Goal: Information Seeking & Learning: Check status

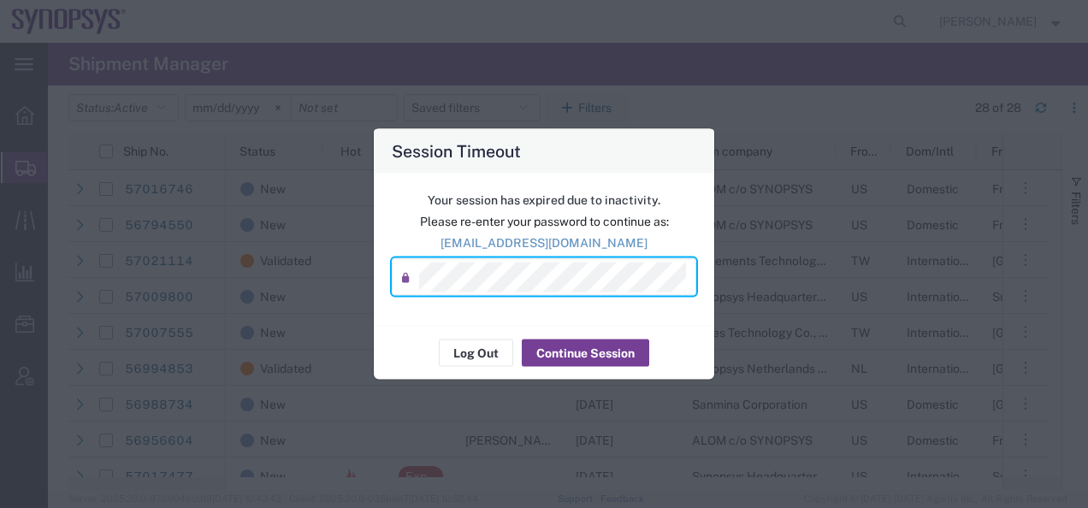
click at [563, 356] on button "Continue Session" at bounding box center [585, 353] width 127 height 27
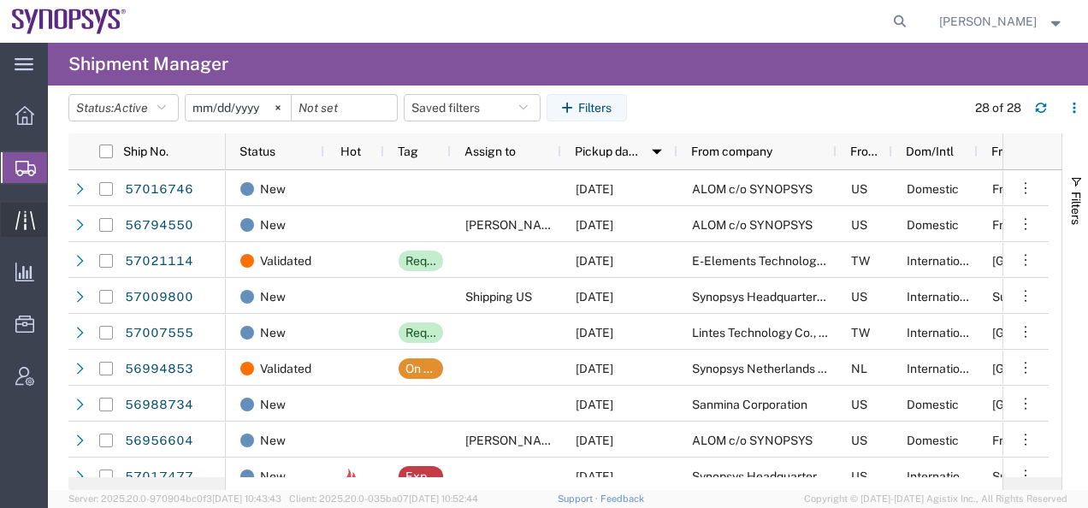
click at [23, 220] on icon at bounding box center [25, 220] width 20 height 20
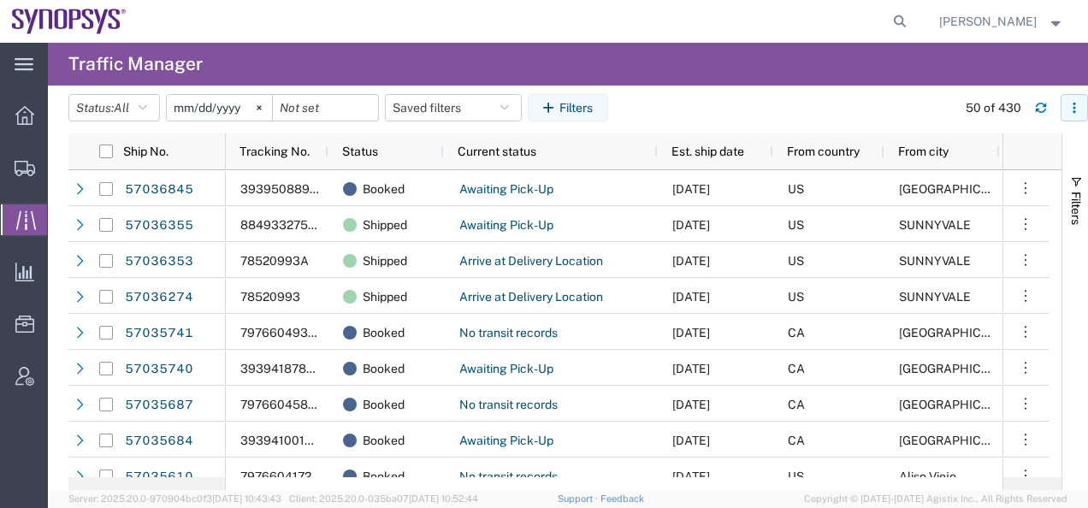
click at [1066, 111] on button "button" at bounding box center [1073, 107] width 27 height 27
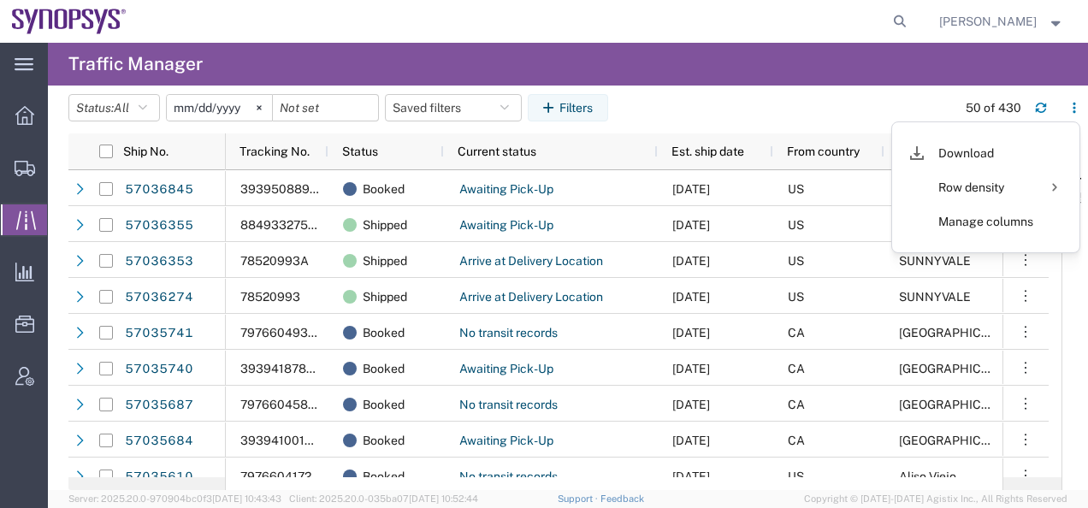
click at [824, 115] on agx-table-filter-chips "Status: All All Arrive at Delivery Location Arrive at Pick-Up Location Arrive a…" at bounding box center [507, 113] width 879 height 39
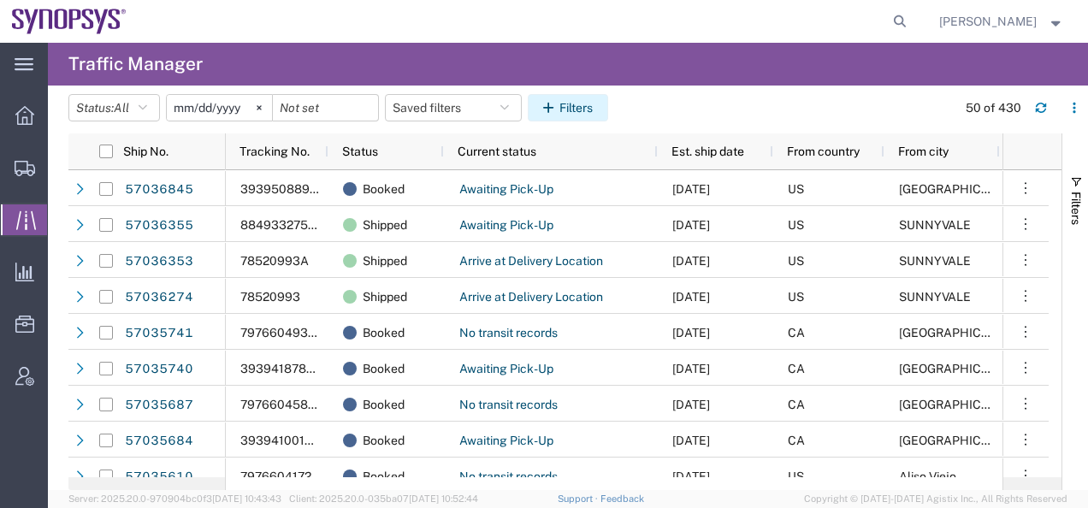
click at [569, 109] on button "Filters" at bounding box center [568, 107] width 80 height 27
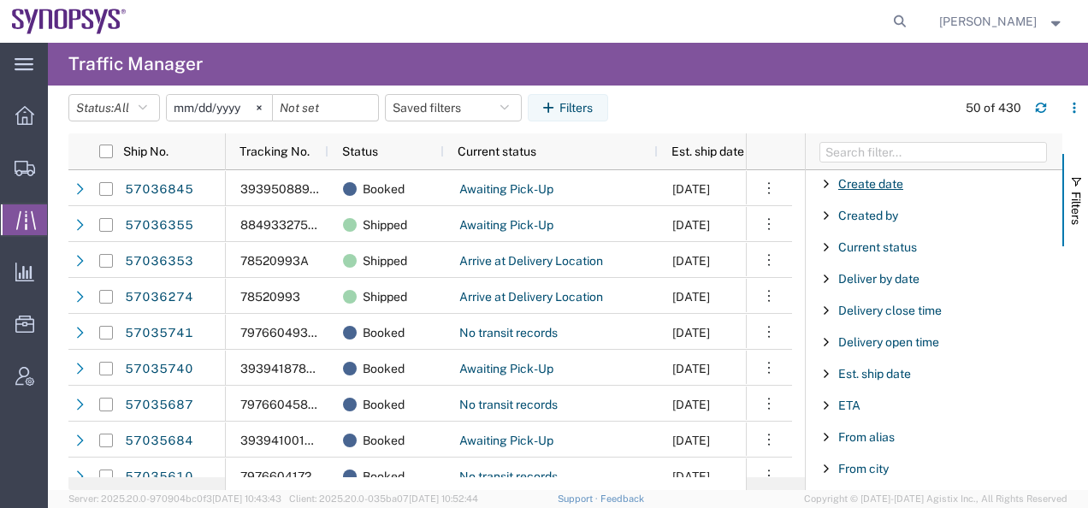
scroll to position [513, 0]
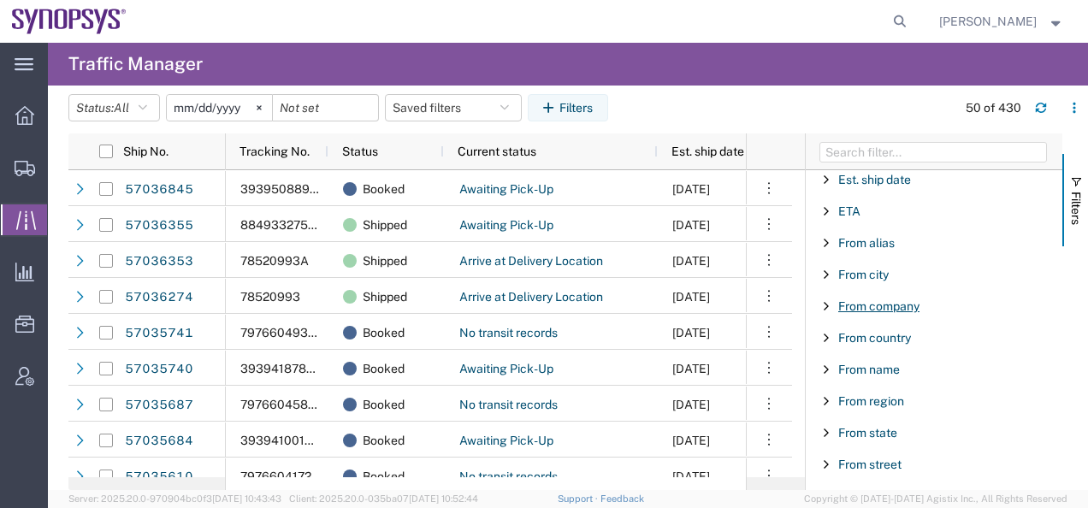
click at [859, 307] on span "From company" at bounding box center [878, 306] width 81 height 14
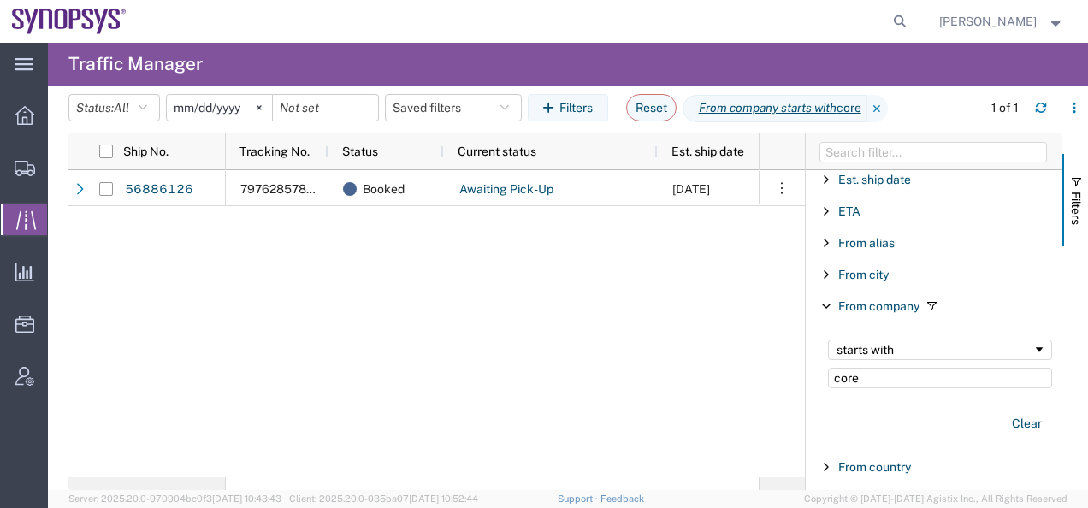
type input "core"
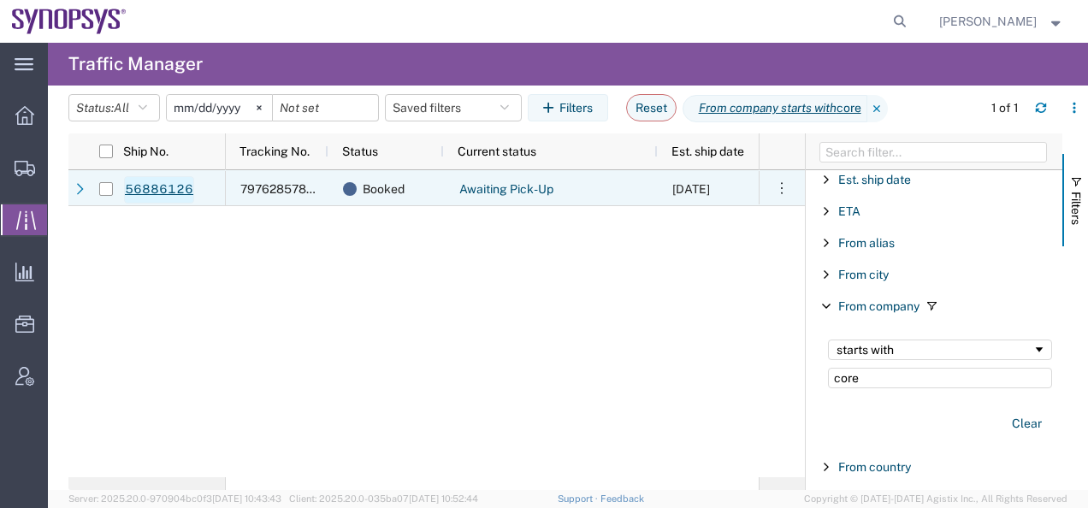
click at [150, 188] on link "56886126" at bounding box center [159, 189] width 70 height 27
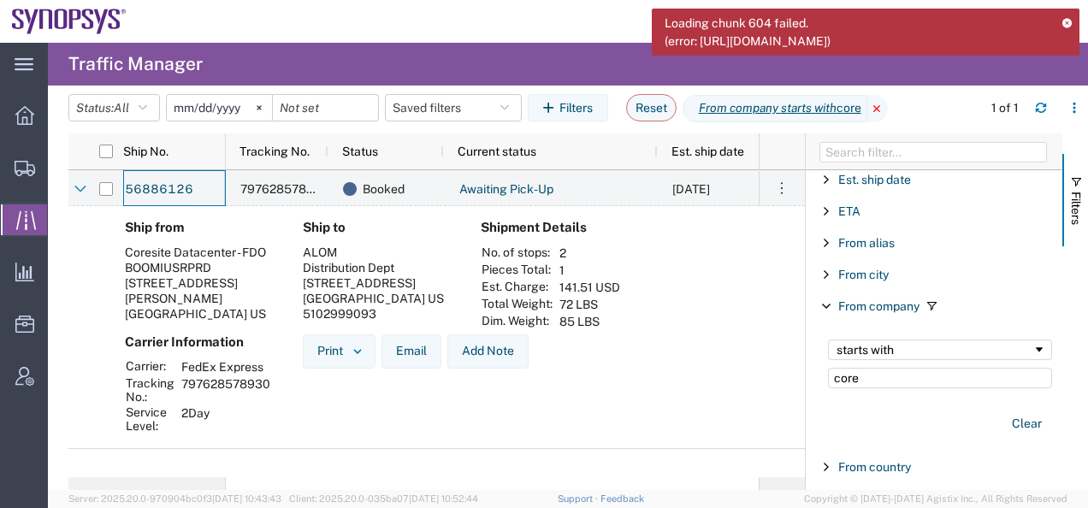
click at [888, 107] on icon at bounding box center [877, 108] width 21 height 27
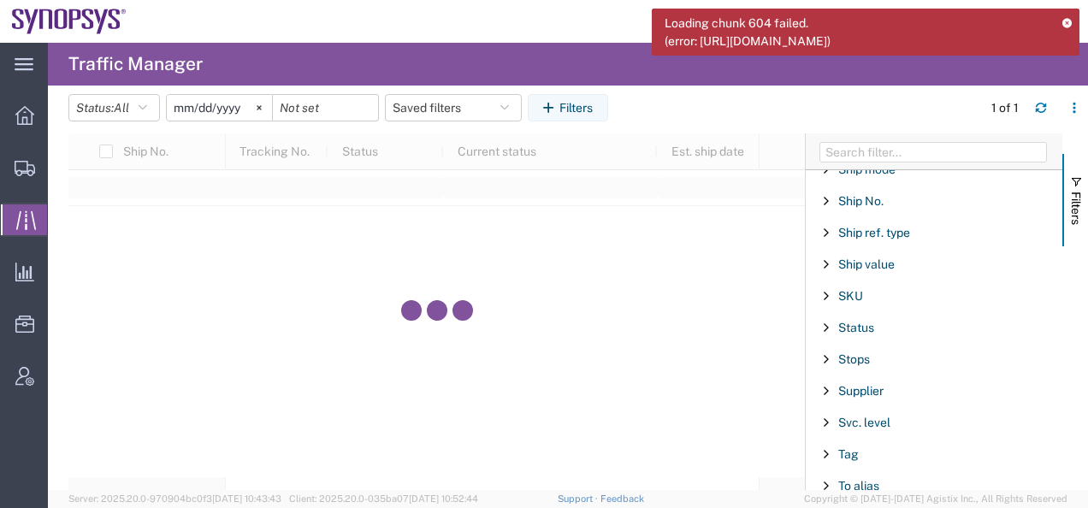
scroll to position [1796, 0]
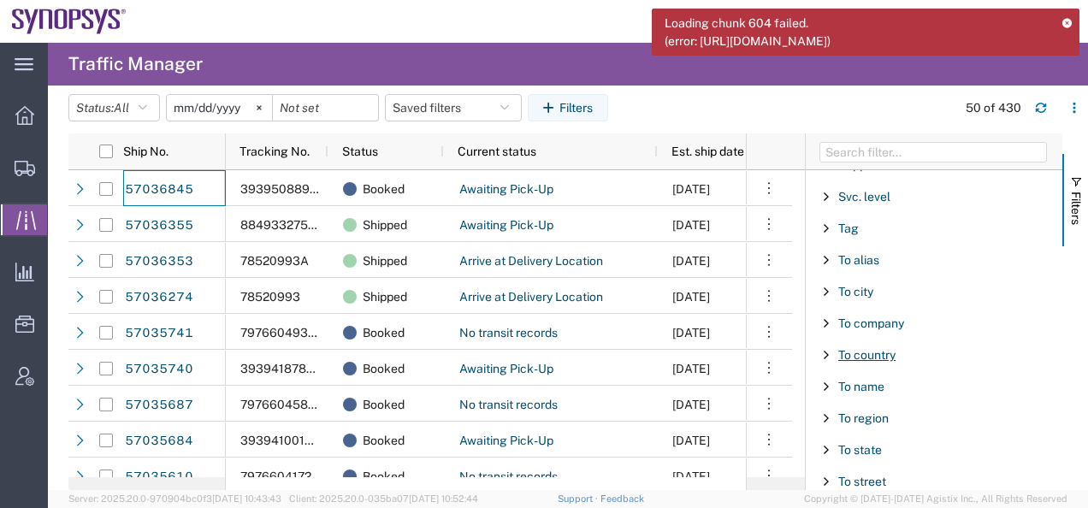
click at [860, 356] on span "To country" at bounding box center [866, 355] width 57 height 14
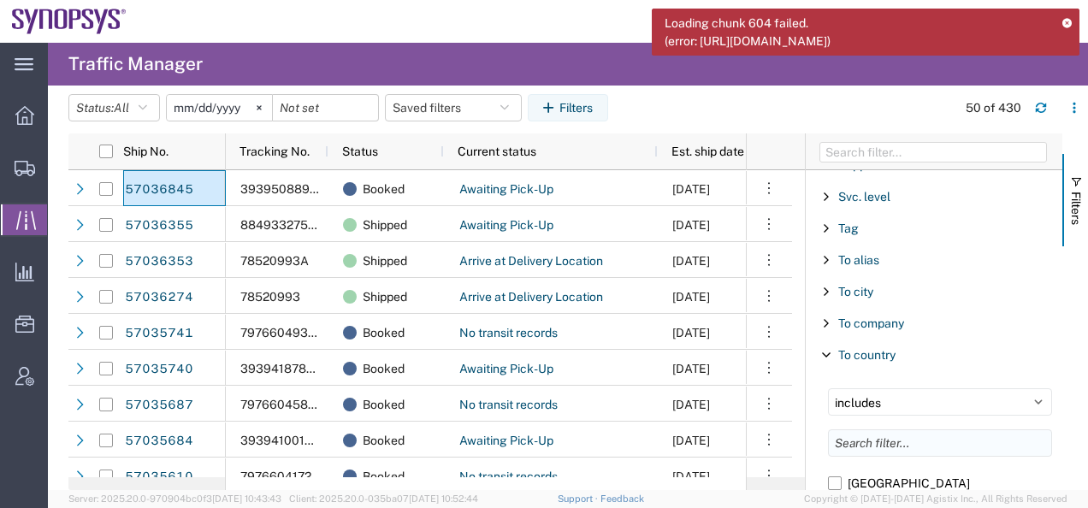
click at [867, 445] on input "Filter List 67 Filters" at bounding box center [940, 442] width 224 height 27
type input "[GEOGRAPHIC_DATA]"
click at [835, 483] on label "[GEOGRAPHIC_DATA]" at bounding box center [940, 483] width 224 height 26
click at [0, 0] on input "[GEOGRAPHIC_DATA]" at bounding box center [0, 0] width 0 height 0
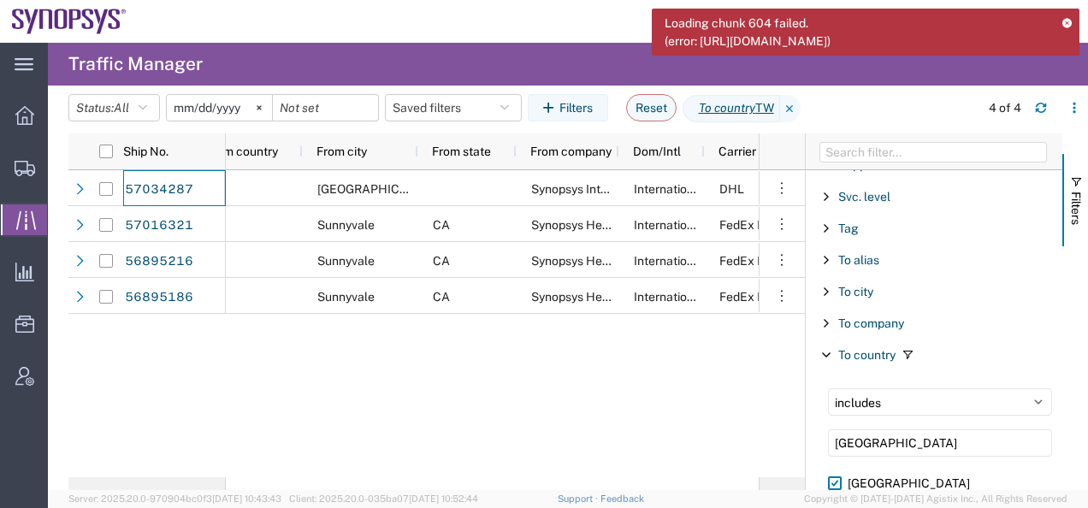
scroll to position [0, 679]
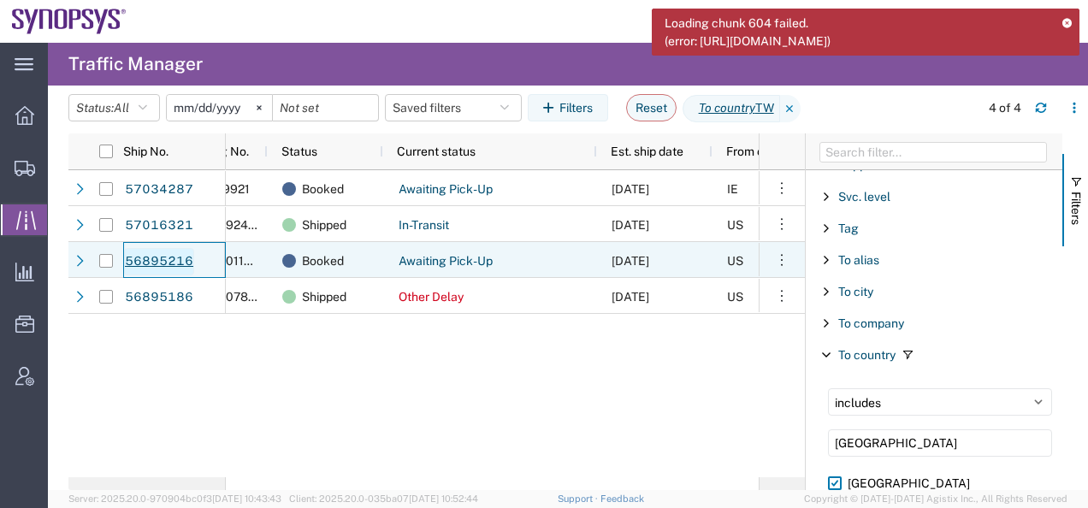
click at [166, 261] on link "56895216" at bounding box center [159, 261] width 70 height 27
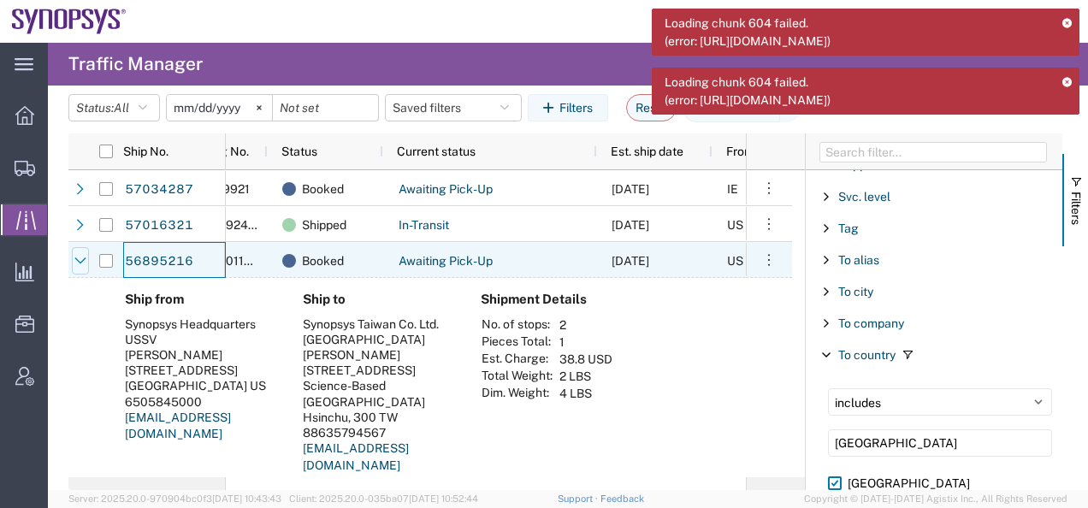
click at [78, 257] on icon at bounding box center [80, 261] width 12 height 12
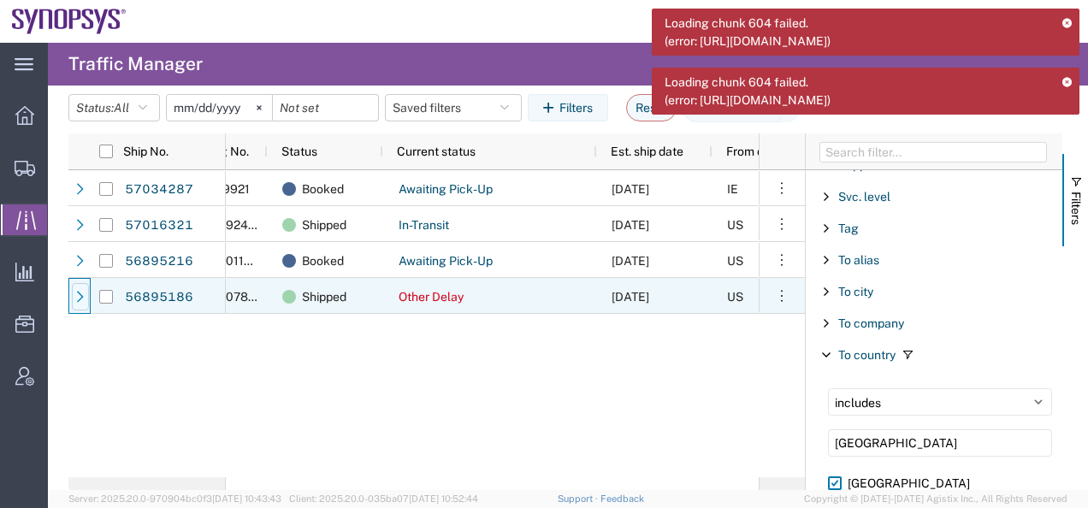
click at [80, 294] on icon at bounding box center [80, 297] width 12 height 12
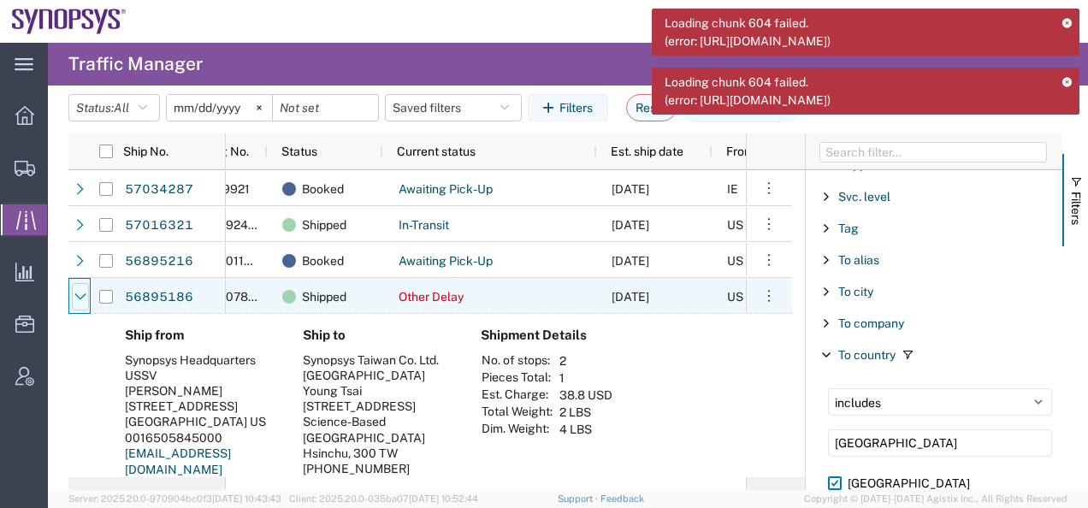
click at [82, 298] on icon at bounding box center [80, 297] width 12 height 12
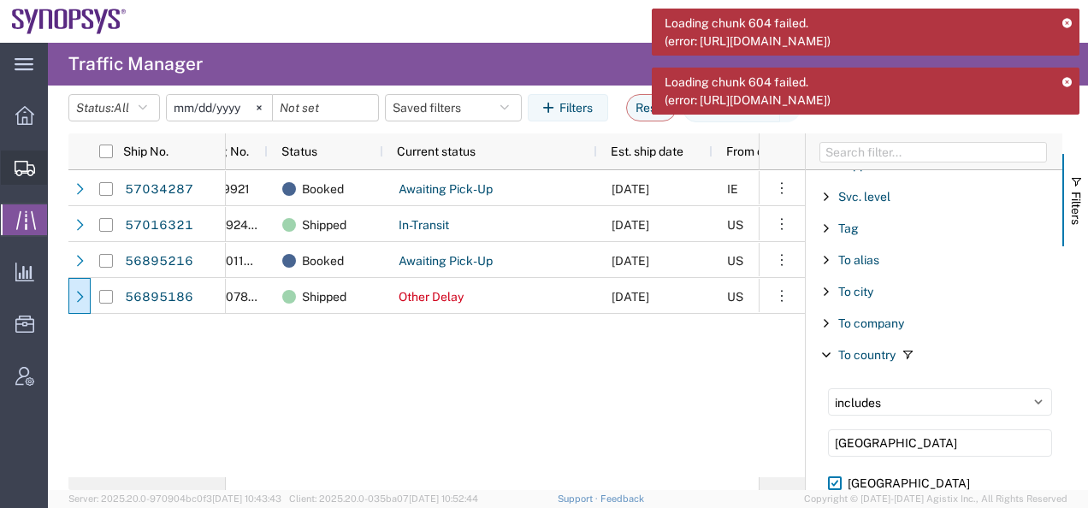
click at [23, 165] on icon at bounding box center [25, 168] width 21 height 15
